Goal: Task Accomplishment & Management: Manage account settings

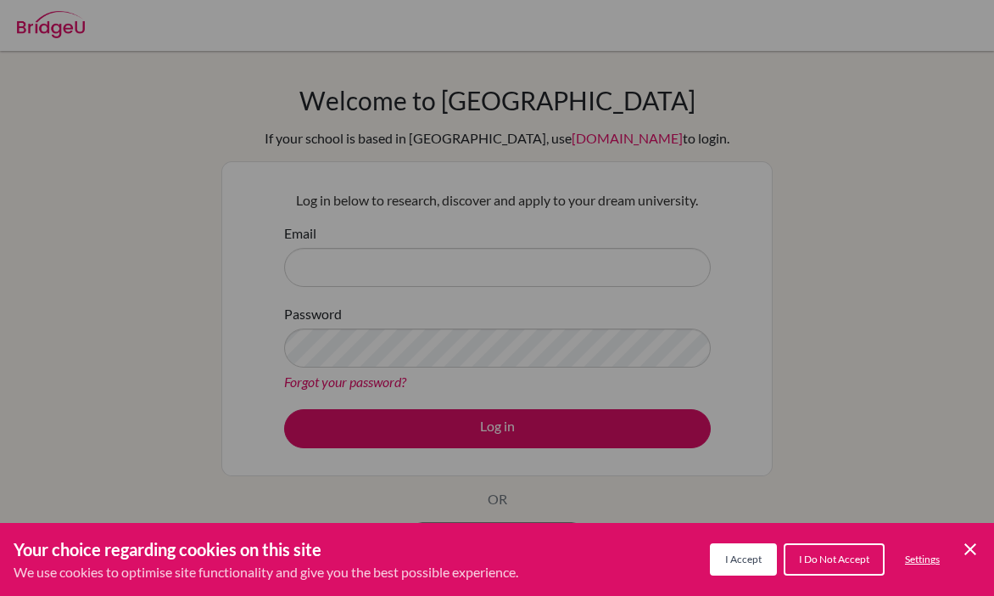
click at [754, 557] on span "I Accept" at bounding box center [743, 558] width 36 height 13
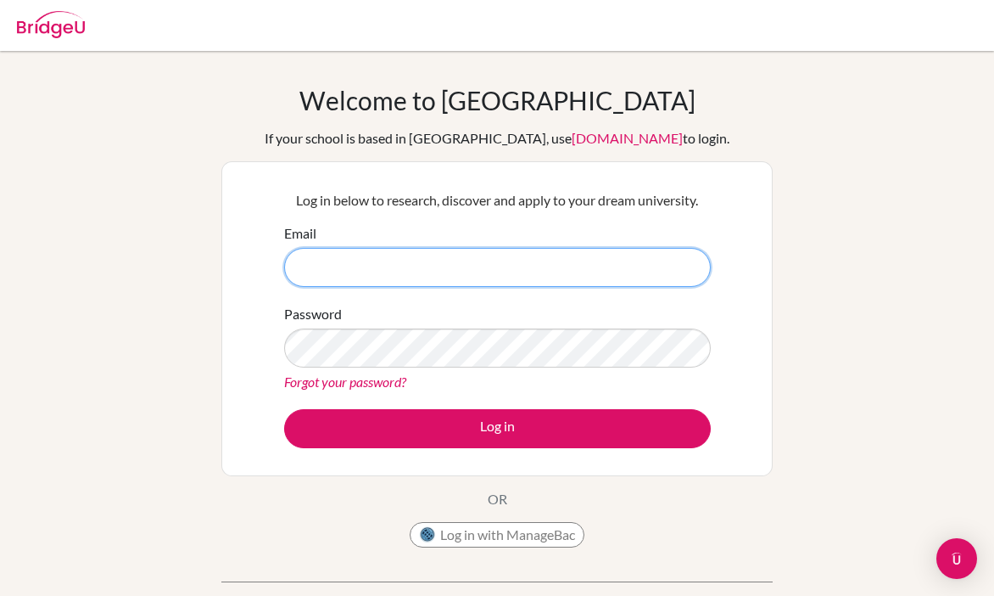
click at [553, 260] on input "Email" at bounding box center [497, 267] width 427 height 39
type input "[EMAIL_ADDRESS][DOMAIN_NAME]"
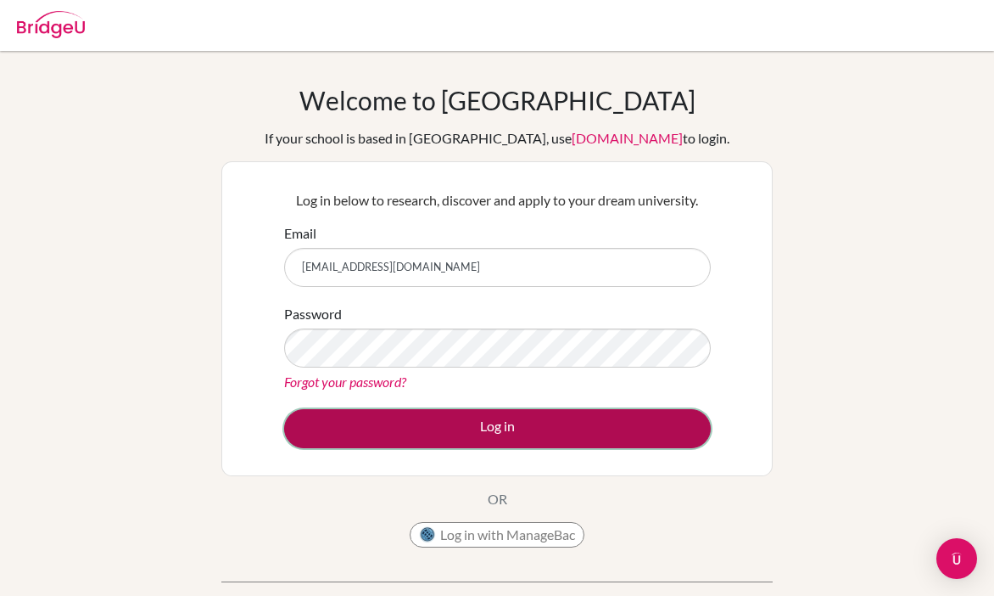
click at [478, 437] on button "Log in" at bounding box center [497, 428] width 427 height 39
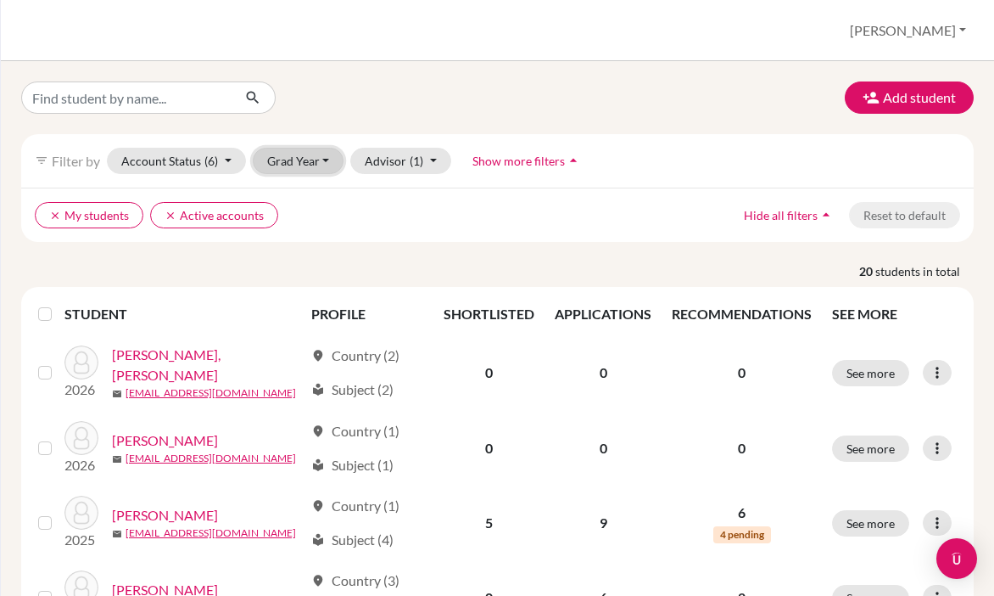
click at [306, 163] on button "Grad Year" at bounding box center [299, 161] width 92 height 26
click at [305, 187] on span "2026" at bounding box center [289, 197] width 31 height 20
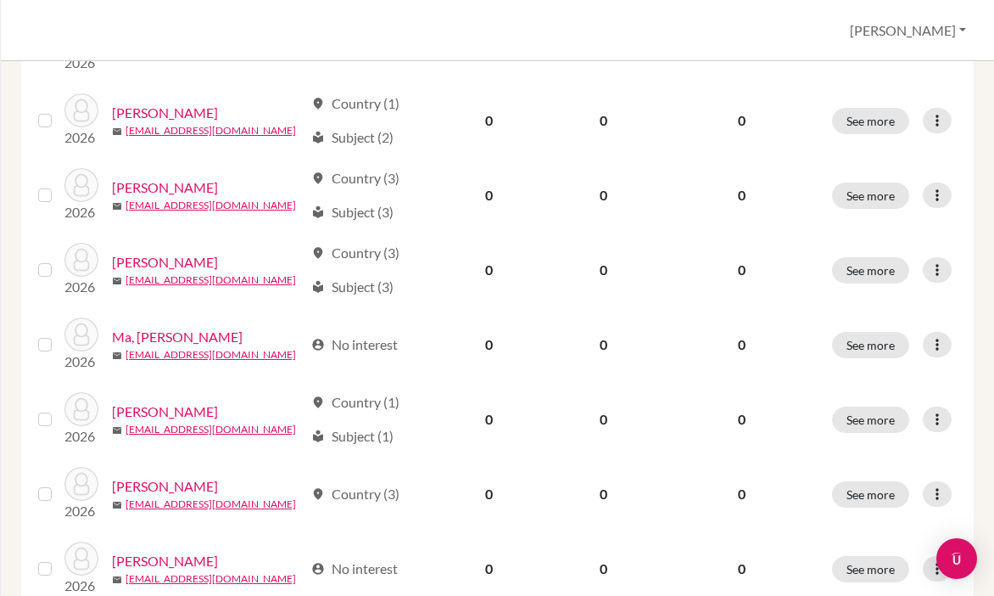
scroll to position [427, 0]
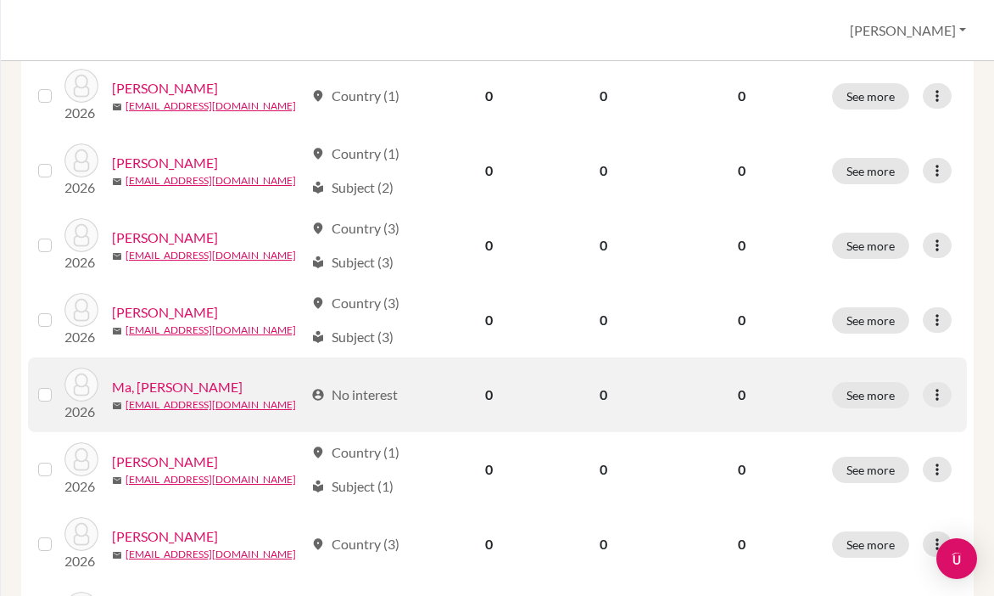
click at [162, 387] on link "Ma, Barron" at bounding box center [177, 387] width 131 height 20
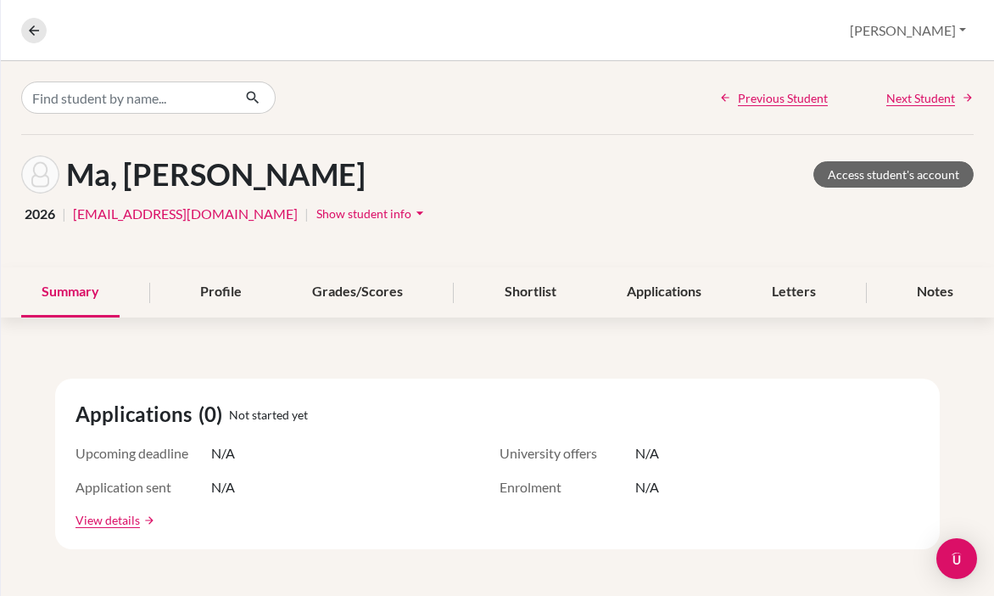
click at [411, 219] on icon "arrow_drop_down" at bounding box center [419, 212] width 17 height 17
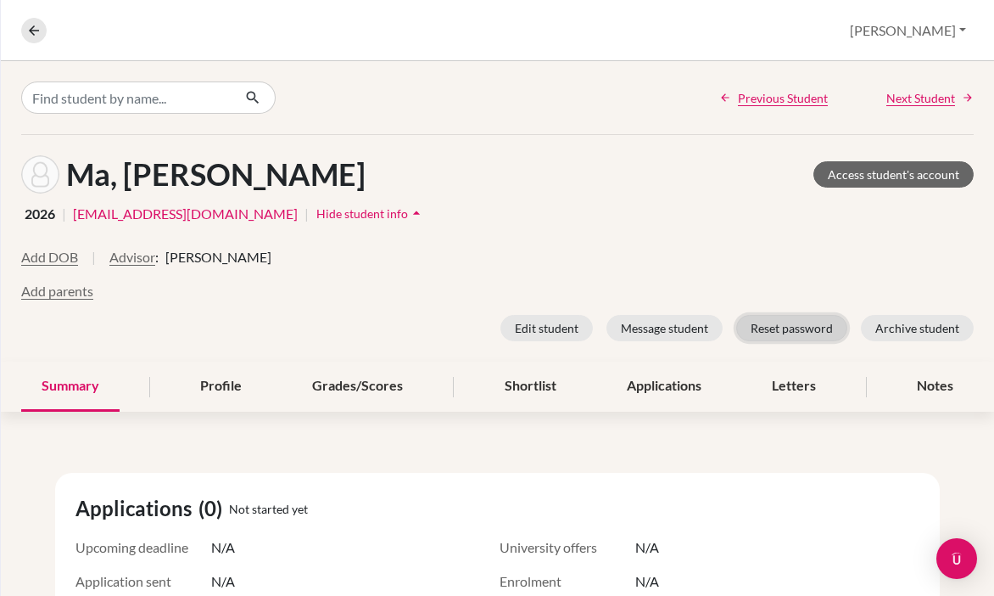
click at [801, 333] on button "Reset password" at bounding box center [791, 328] width 111 height 26
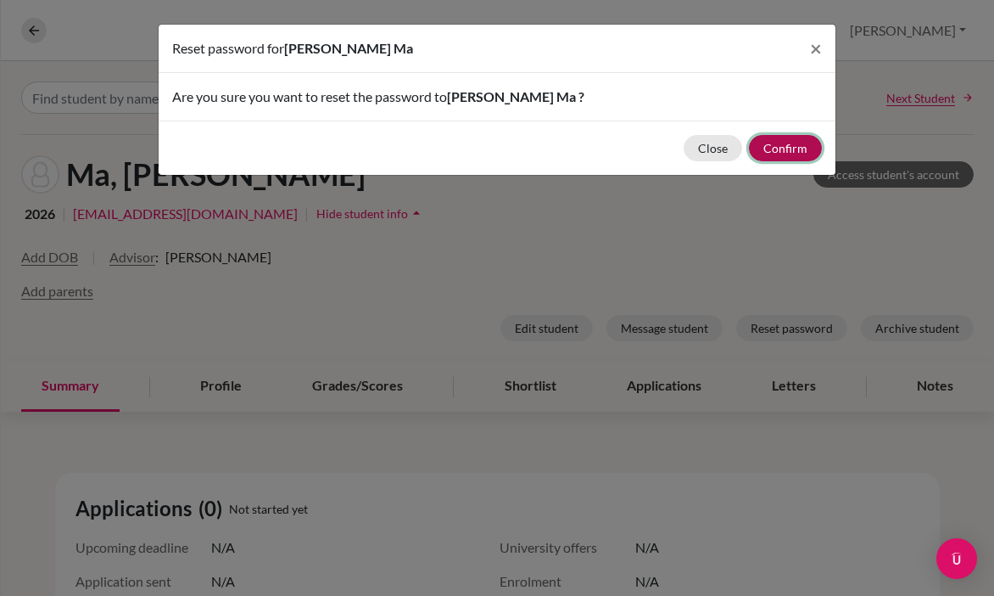
click at [781, 152] on button "Confirm" at bounding box center [785, 148] width 73 height 26
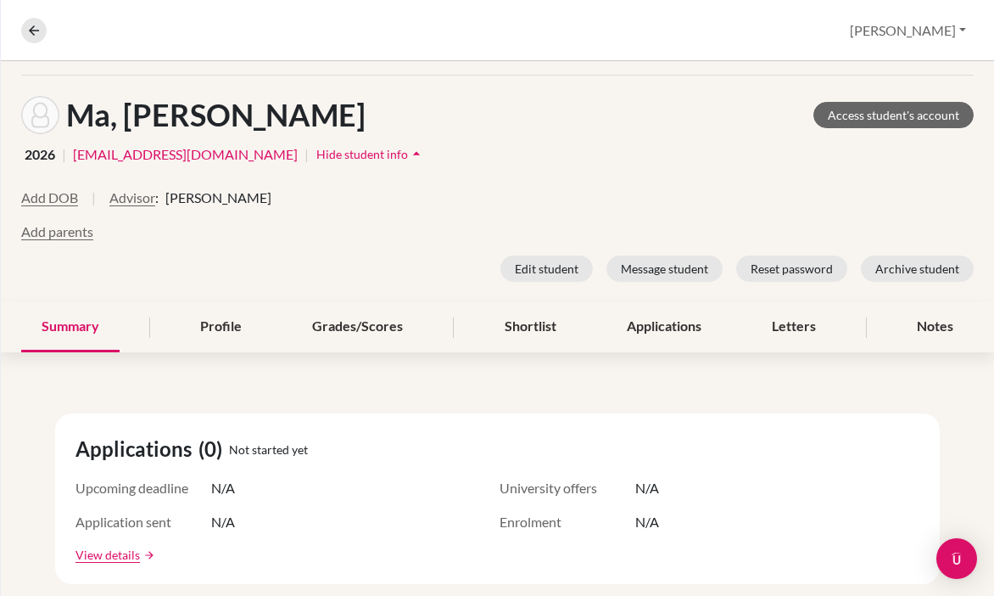
scroll to position [115, 0]
